Goal: Information Seeking & Learning: Learn about a topic

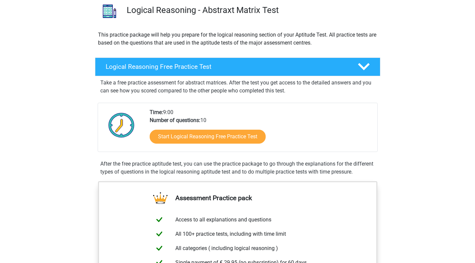
scroll to position [51, 0]
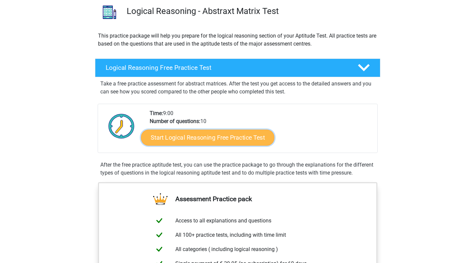
click at [198, 140] on link "Start Logical Reasoning Free Practice Test" at bounding box center [207, 138] width 133 height 16
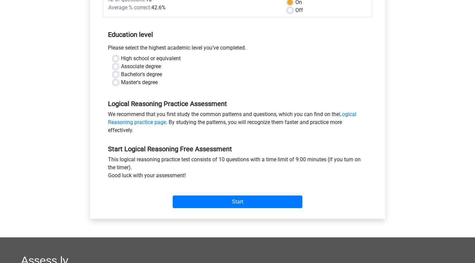
scroll to position [113, 0]
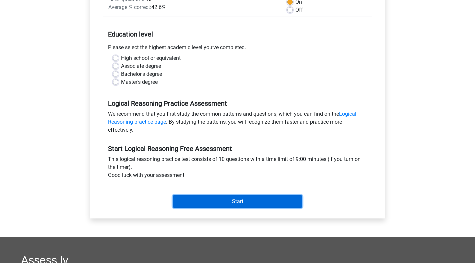
click at [211, 198] on input "Start" at bounding box center [238, 202] width 130 height 13
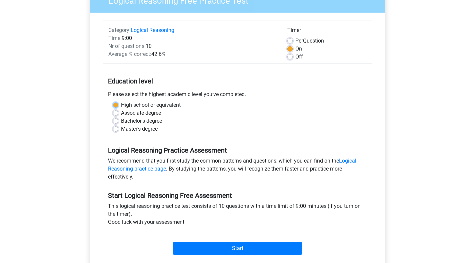
scroll to position [64, 0]
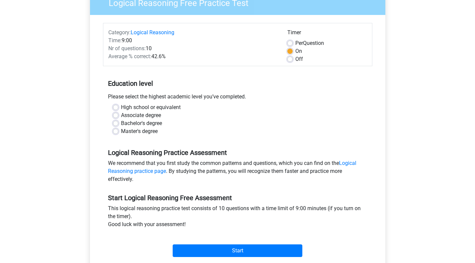
click at [161, 116] on label "Associate degree" at bounding box center [141, 116] width 40 height 8
click at [118, 116] on input "Associate degree" at bounding box center [115, 115] width 5 height 7
radio input "true"
click at [139, 123] on label "Bachelor's degree" at bounding box center [141, 124] width 41 height 8
click at [118, 123] on input "Bachelor's degree" at bounding box center [115, 123] width 5 height 7
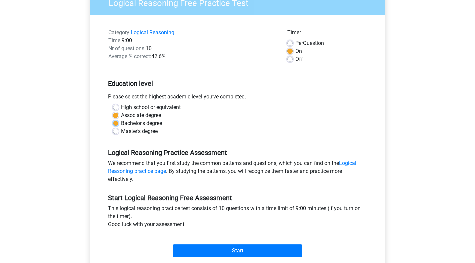
radio input "true"
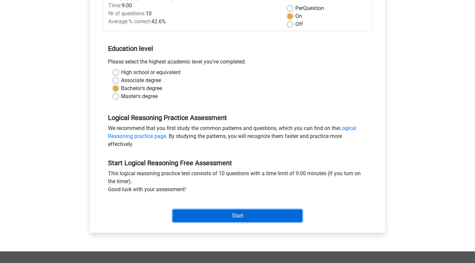
click at [230, 222] on input "Start" at bounding box center [238, 216] width 130 height 13
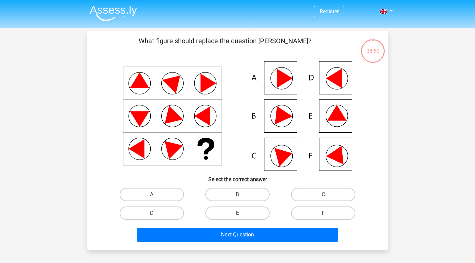
click at [215, 212] on label "E" at bounding box center [237, 213] width 64 height 13
click at [237, 213] on input "E" at bounding box center [239, 215] width 4 height 4
radio input "true"
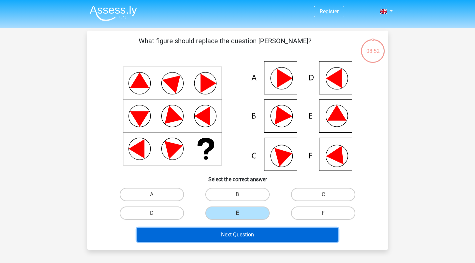
click at [216, 234] on button "Next Question" at bounding box center [238, 235] width 202 height 14
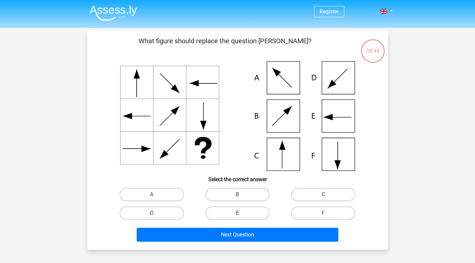
click at [318, 195] on label "C" at bounding box center [323, 194] width 64 height 13
click at [323, 195] on input "C" at bounding box center [325, 197] width 4 height 4
radio input "true"
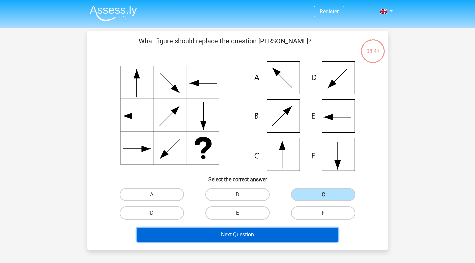
click at [241, 240] on button "Next Question" at bounding box center [238, 235] width 202 height 14
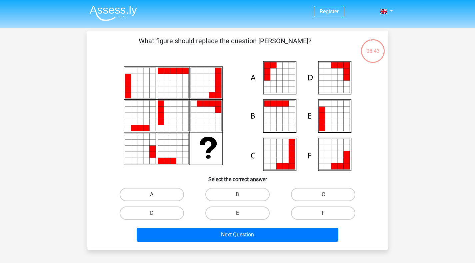
click at [147, 191] on label "A" at bounding box center [152, 194] width 64 height 13
click at [152, 195] on input "A" at bounding box center [154, 197] width 4 height 4
radio input "true"
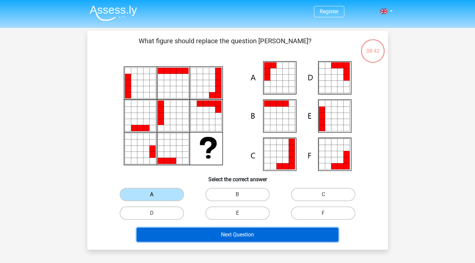
click at [190, 235] on button "Next Question" at bounding box center [238, 235] width 202 height 14
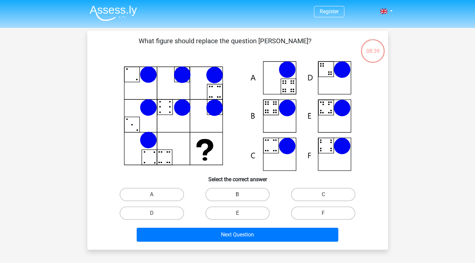
click at [224, 194] on label "B" at bounding box center [237, 194] width 64 height 13
click at [237, 195] on input "B" at bounding box center [239, 197] width 4 height 4
radio input "true"
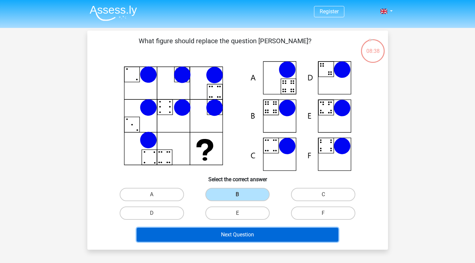
click at [215, 234] on button "Next Question" at bounding box center [238, 235] width 202 height 14
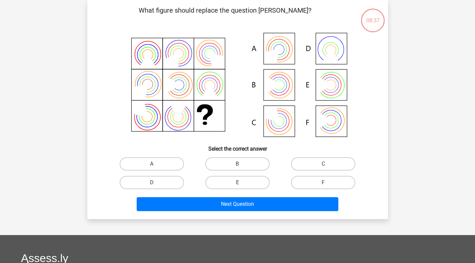
scroll to position [2, 0]
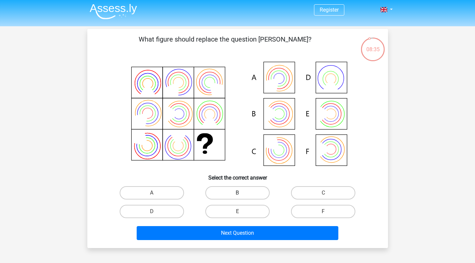
click at [228, 191] on label "B" at bounding box center [237, 193] width 64 height 13
click at [237, 193] on input "B" at bounding box center [239, 195] width 4 height 4
radio input "true"
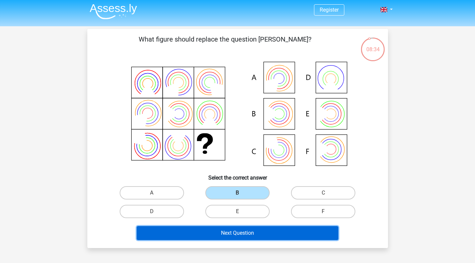
click at [217, 233] on button "Next Question" at bounding box center [238, 233] width 202 height 14
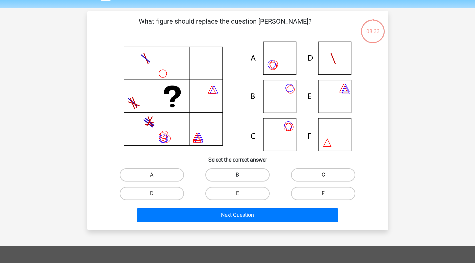
scroll to position [19, 0]
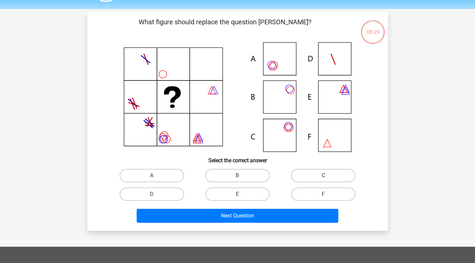
click at [298, 174] on label "C" at bounding box center [323, 175] width 64 height 13
click at [323, 176] on input "C" at bounding box center [325, 178] width 4 height 4
radio input "true"
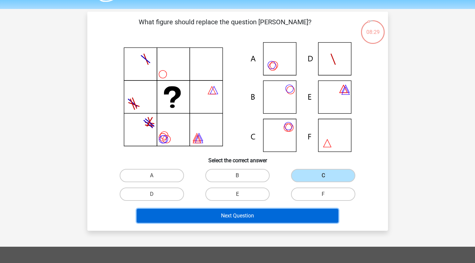
click at [236, 211] on button "Next Question" at bounding box center [238, 216] width 202 height 14
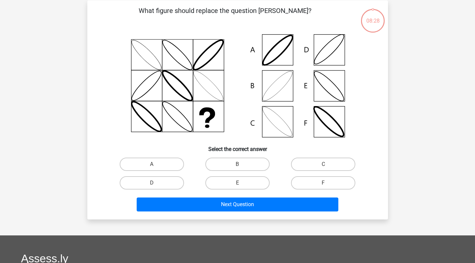
scroll to position [31, 0]
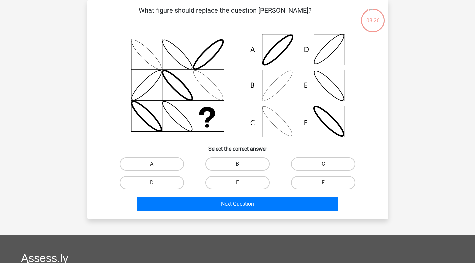
click at [224, 163] on label "B" at bounding box center [237, 164] width 64 height 13
click at [237, 164] on input "B" at bounding box center [239, 166] width 4 height 4
radio input "true"
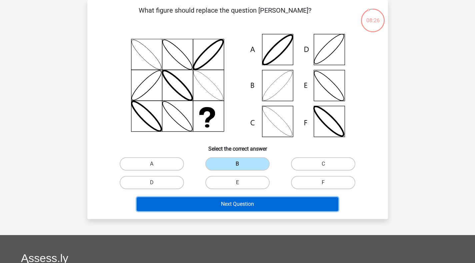
click at [220, 209] on button "Next Question" at bounding box center [238, 205] width 202 height 14
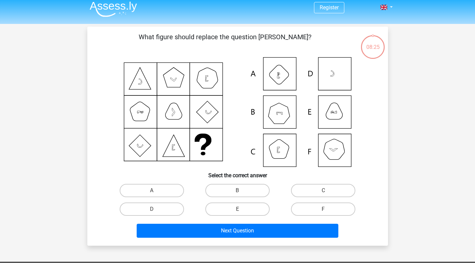
scroll to position [4, 0]
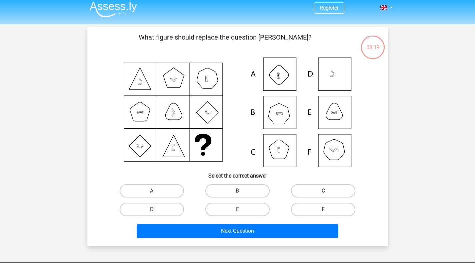
click at [229, 192] on label "B" at bounding box center [237, 191] width 64 height 13
click at [237, 192] on input "B" at bounding box center [239, 193] width 4 height 4
radio input "true"
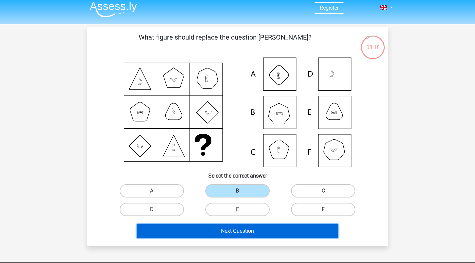
click at [228, 232] on button "Next Question" at bounding box center [238, 231] width 202 height 14
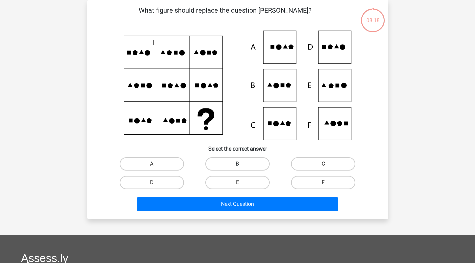
scroll to position [0, 0]
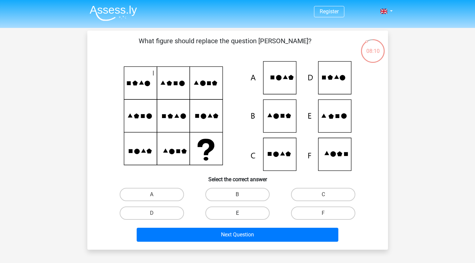
click at [231, 216] on label "E" at bounding box center [237, 213] width 64 height 13
click at [237, 216] on input "E" at bounding box center [239, 215] width 4 height 4
radio input "true"
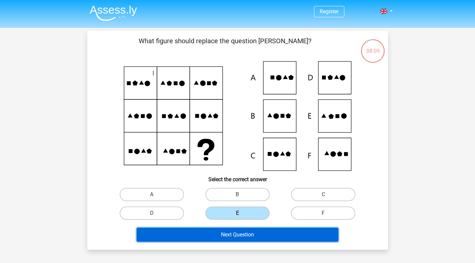
click at [228, 234] on button "Next Question" at bounding box center [238, 235] width 202 height 14
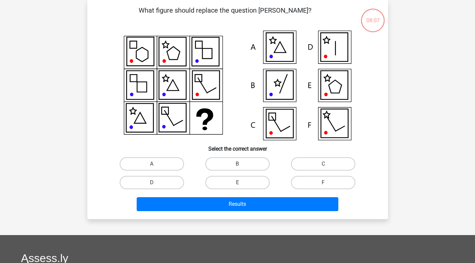
scroll to position [1, 0]
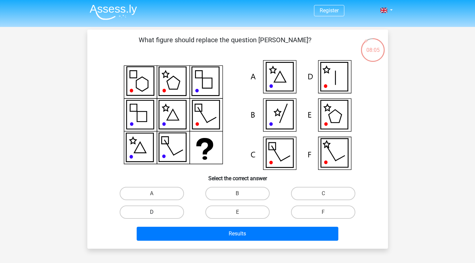
click at [163, 213] on label "D" at bounding box center [152, 212] width 64 height 13
click at [156, 213] on input "D" at bounding box center [154, 214] width 4 height 4
radio input "true"
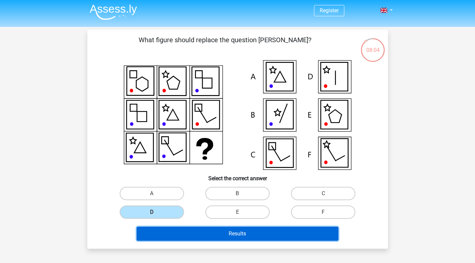
click at [195, 232] on button "Results" at bounding box center [238, 234] width 202 height 14
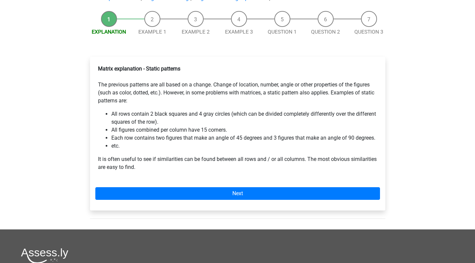
scroll to position [58, 0]
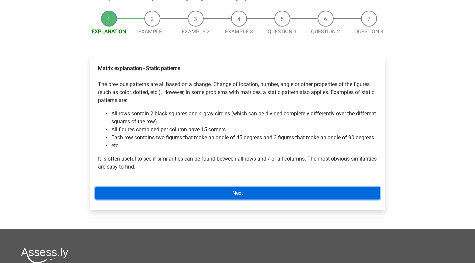
click at [147, 195] on link "Next" at bounding box center [237, 193] width 284 height 13
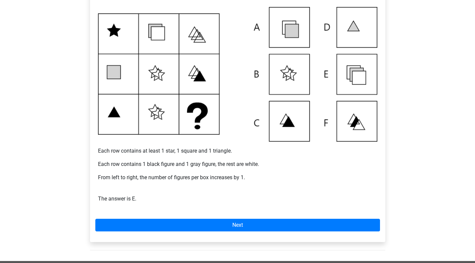
scroll to position [144, 0]
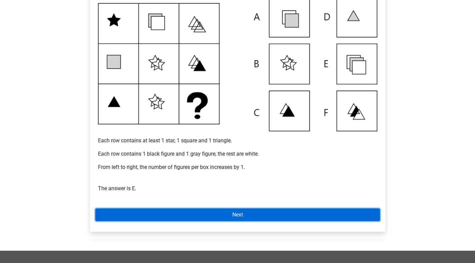
click at [172, 217] on link "Next" at bounding box center [237, 215] width 284 height 13
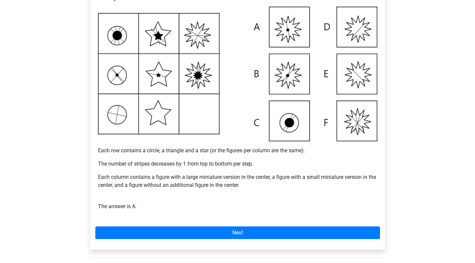
scroll to position [130, 0]
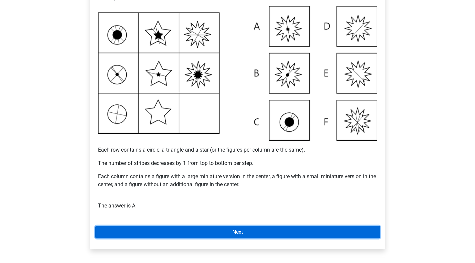
click at [212, 226] on link "Next" at bounding box center [237, 232] width 284 height 13
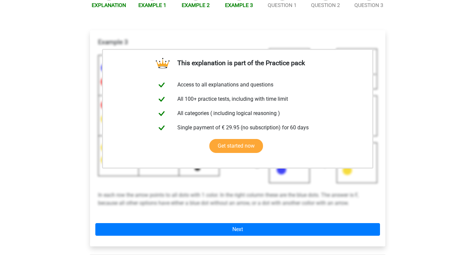
scroll to position [83, 0]
